Goal: Navigation & Orientation: Find specific page/section

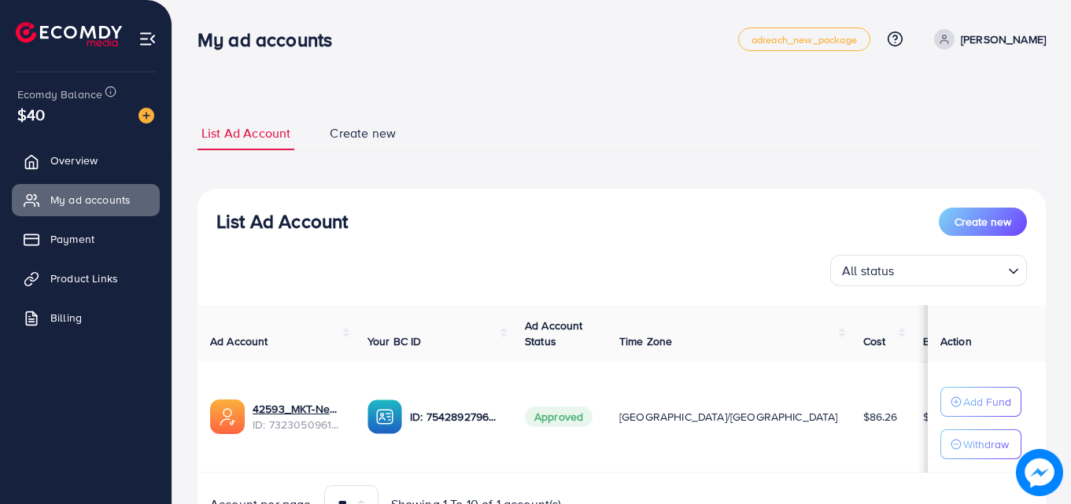
scroll to position [82, 0]
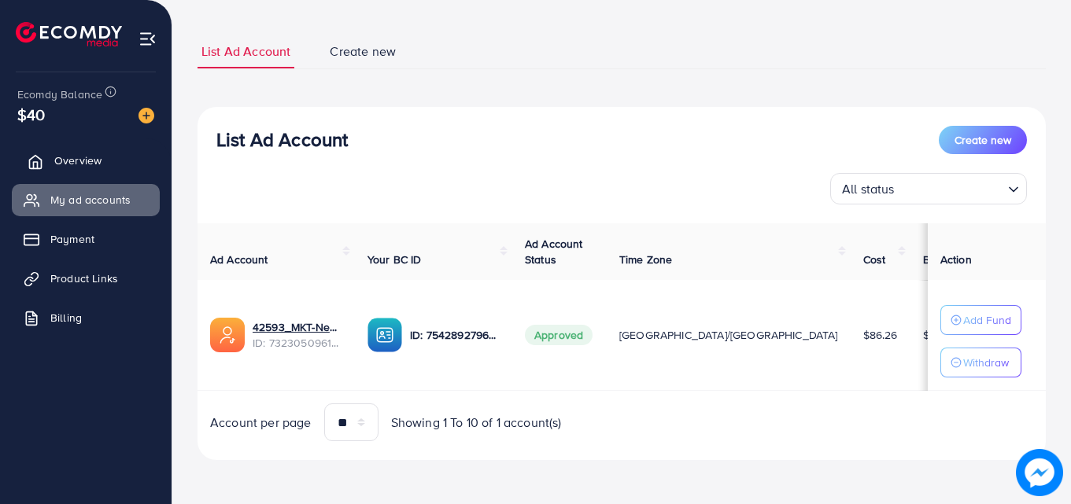
click at [79, 152] on link "Overview" at bounding box center [86, 160] width 148 height 31
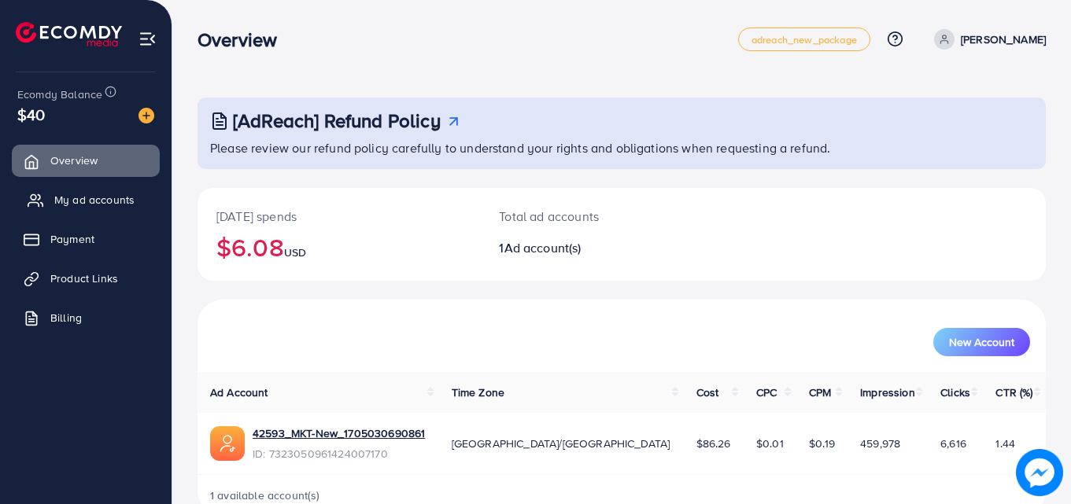
click at [111, 194] on span "My ad accounts" at bounding box center [94, 200] width 80 height 16
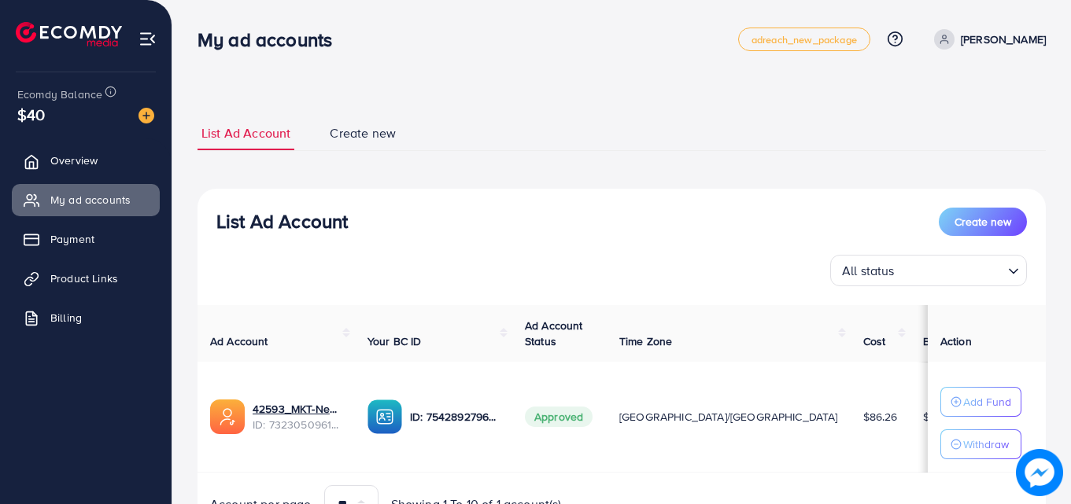
scroll to position [82, 0]
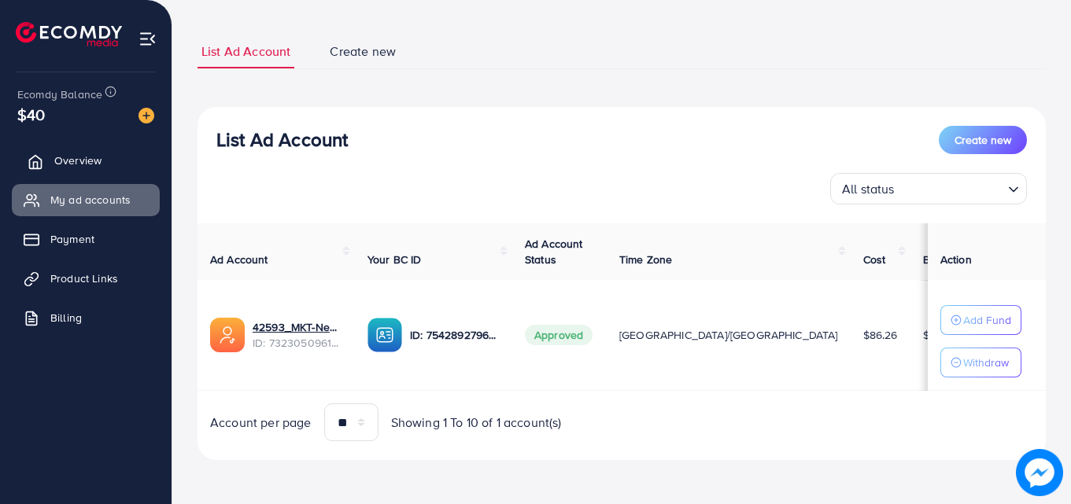
click at [98, 164] on span "Overview" at bounding box center [77, 161] width 47 height 16
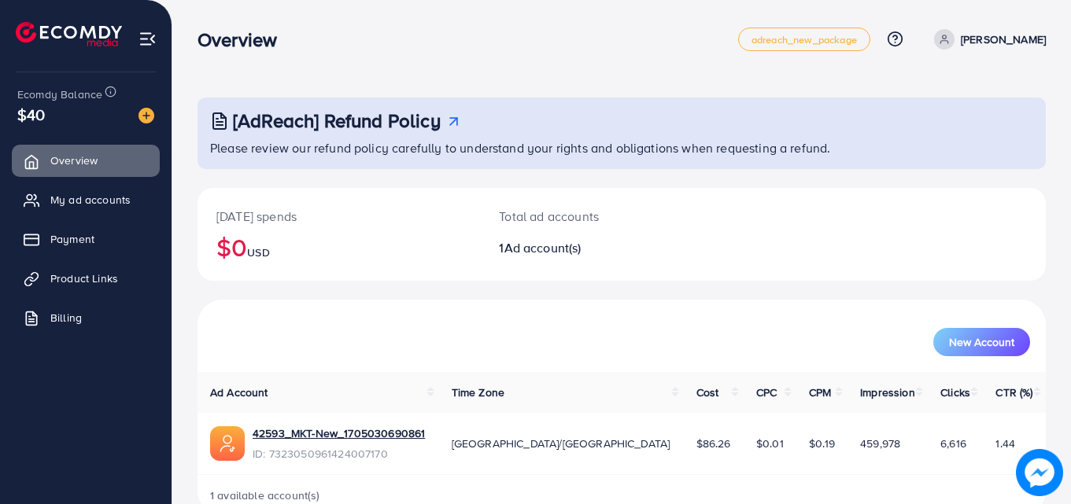
scroll to position [37, 0]
